Goal: Task Accomplishment & Management: Manage account settings

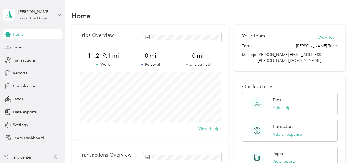
click at [61, 15] on icon at bounding box center [60, 15] width 4 height 4
click at [15, 45] on div "Team dashboard" at bounding box center [23, 46] width 30 height 6
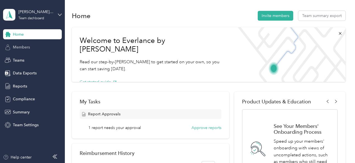
click at [15, 47] on span "Members" at bounding box center [21, 47] width 17 height 6
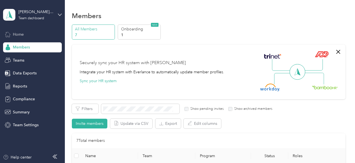
click at [15, 36] on span "Home" at bounding box center [18, 35] width 11 height 6
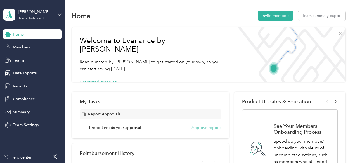
click at [197, 128] on button "Approve reports" at bounding box center [206, 128] width 30 height 6
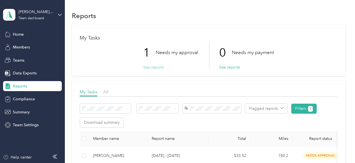
click at [152, 65] on button "See reports" at bounding box center [153, 68] width 21 height 6
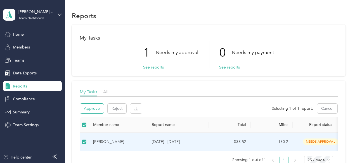
click at [97, 109] on button "Approve" at bounding box center [92, 109] width 24 height 10
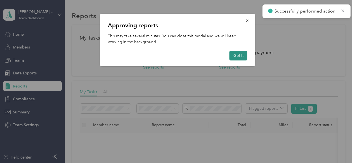
click at [238, 54] on button "Got it" at bounding box center [238, 56] width 18 height 10
